Goal: Navigation & Orientation: Find specific page/section

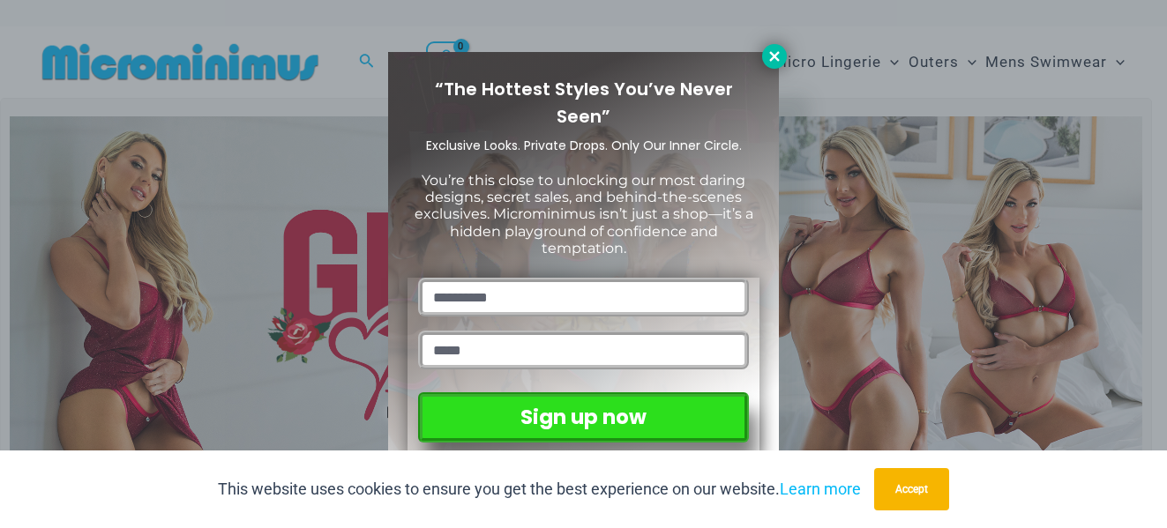
click at [765, 59] on button at bounding box center [774, 56] width 25 height 25
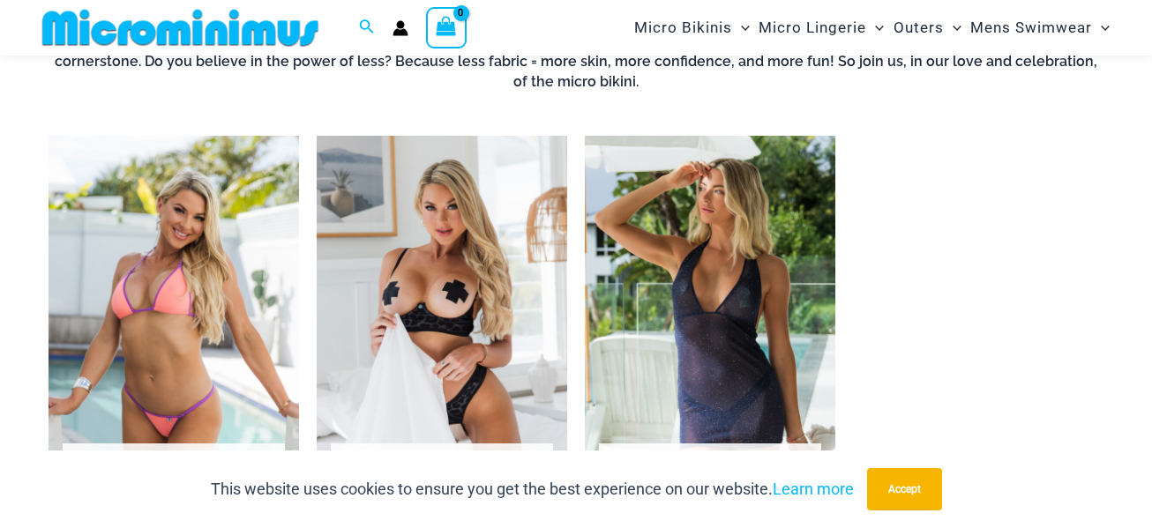
scroll to position [1131, 0]
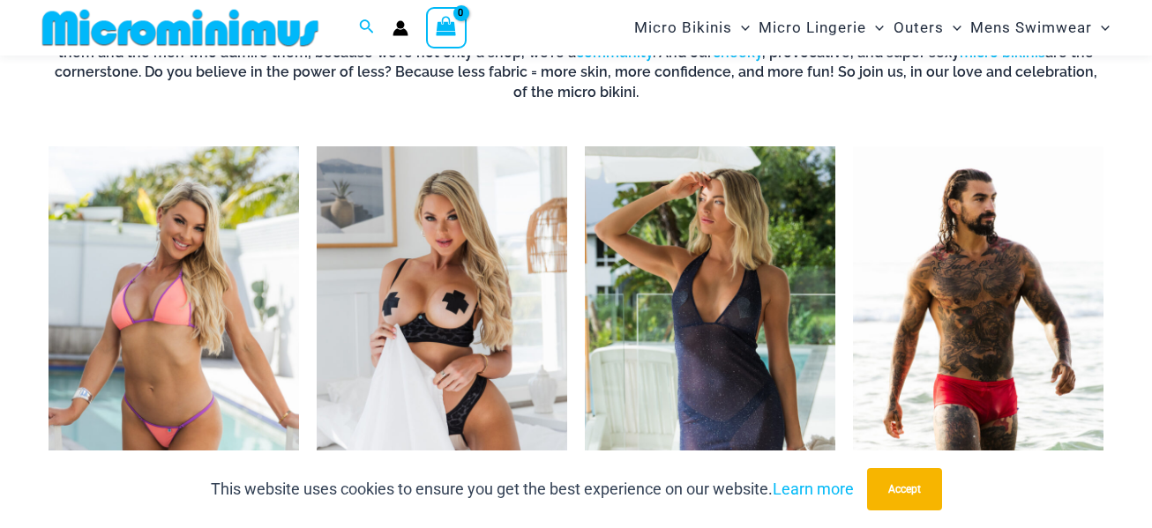
click at [397, 294] on img "Visit product category Micro Lingerie" at bounding box center [442, 340] width 251 height 388
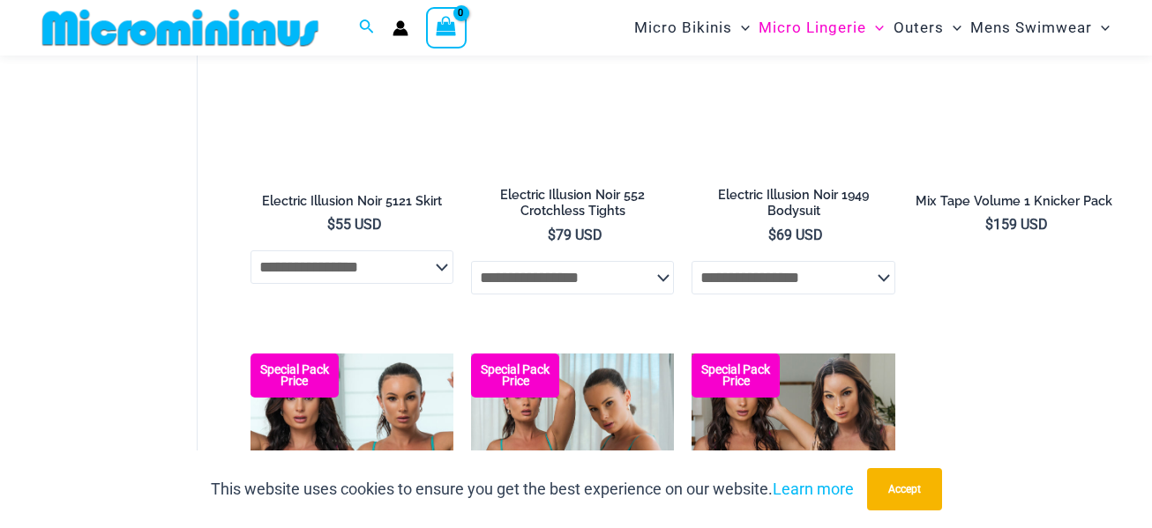
scroll to position [4130, 0]
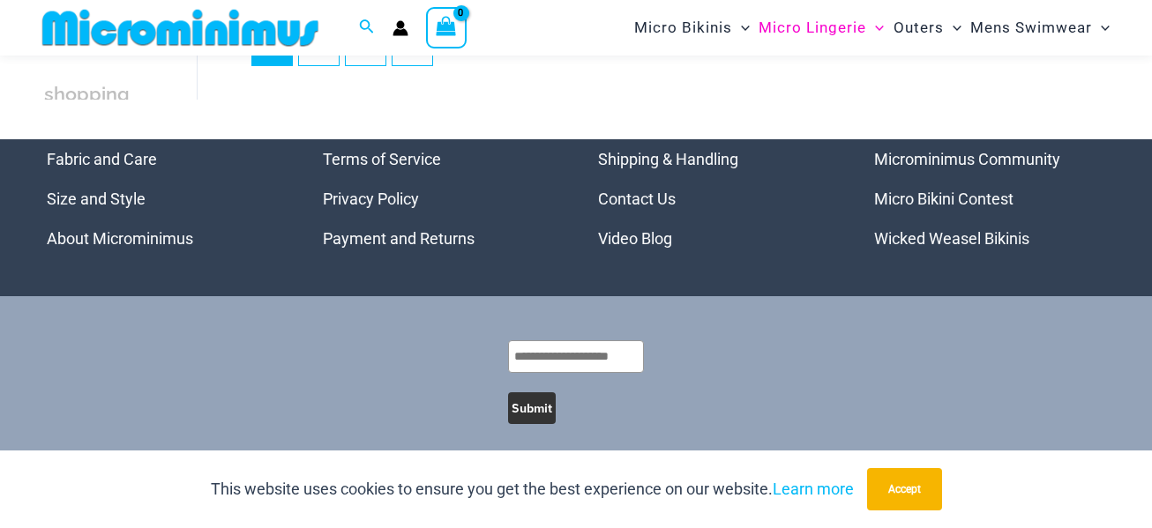
click at [899, 203] on link "Micro Bikini Contest" at bounding box center [943, 199] width 139 height 19
